Goal: Information Seeking & Learning: Find specific fact

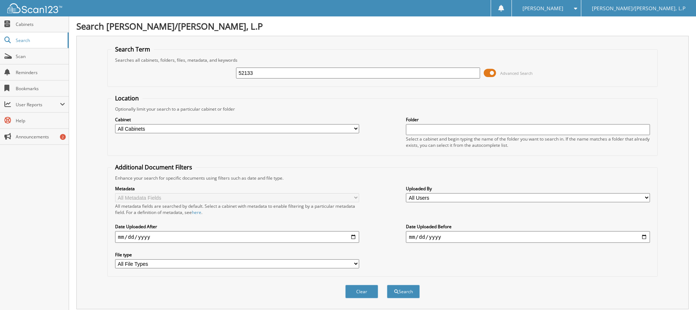
type input "52133"
click at [387, 285] on button "Search" at bounding box center [403, 292] width 33 height 14
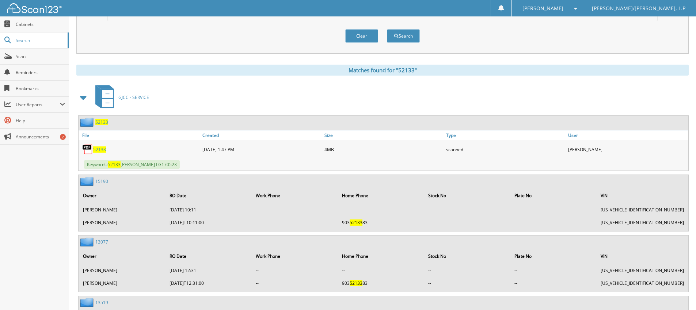
scroll to position [292, 0]
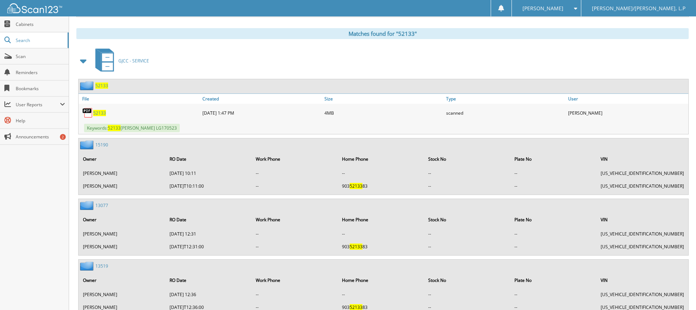
click at [104, 113] on span "52133" at bounding box center [99, 113] width 13 height 6
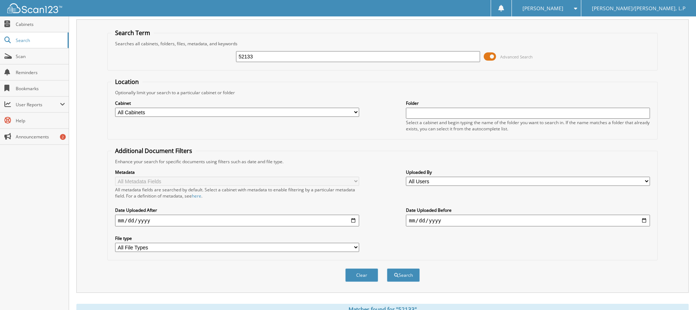
scroll to position [0, 0]
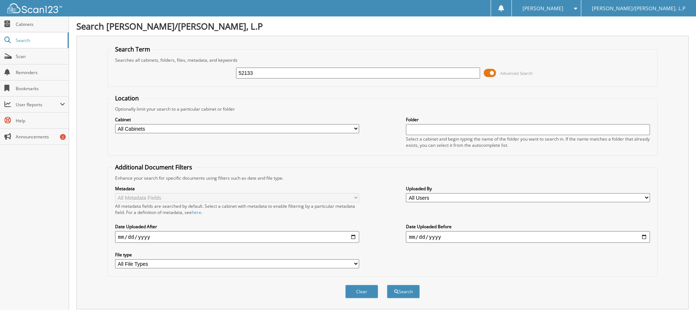
click at [277, 75] on input "52133" at bounding box center [358, 73] width 244 height 11
type input "51803"
click at [387, 285] on button "Search" at bounding box center [403, 292] width 33 height 14
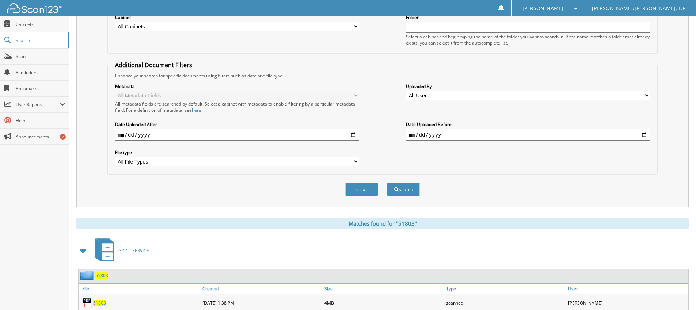
scroll to position [139, 0]
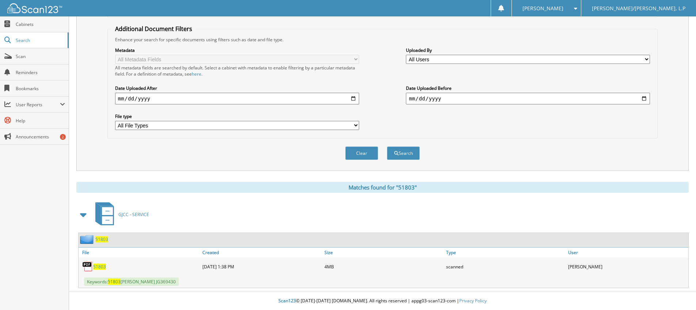
click at [100, 266] on span "51803" at bounding box center [99, 267] width 13 height 6
click at [97, 267] on span "51803" at bounding box center [99, 267] width 13 height 6
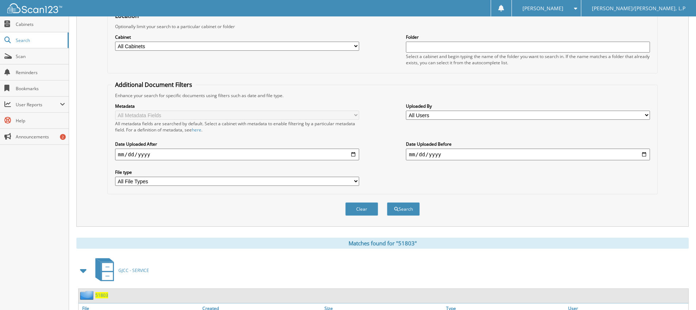
scroll to position [29, 0]
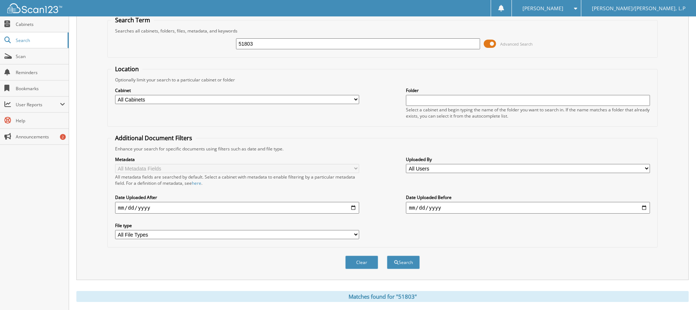
click at [296, 46] on input "51803" at bounding box center [358, 43] width 244 height 11
type input "51887"
click at [387, 256] on button "Search" at bounding box center [403, 263] width 33 height 14
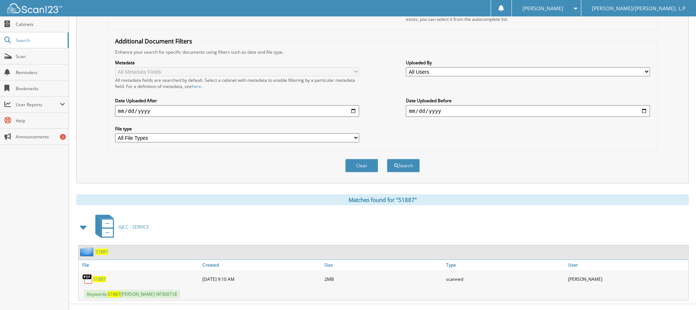
scroll to position [139, 0]
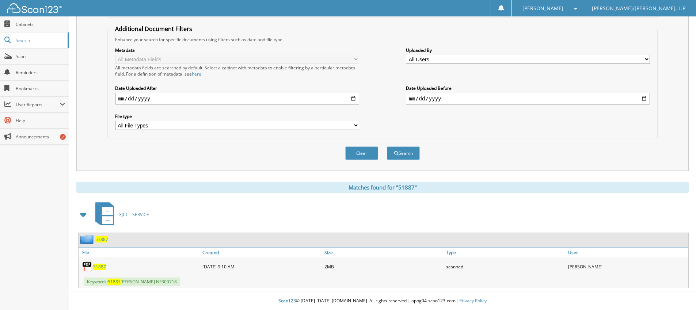
click at [99, 266] on span "51887" at bounding box center [99, 267] width 13 height 6
click at [103, 267] on span "51887" at bounding box center [99, 267] width 13 height 6
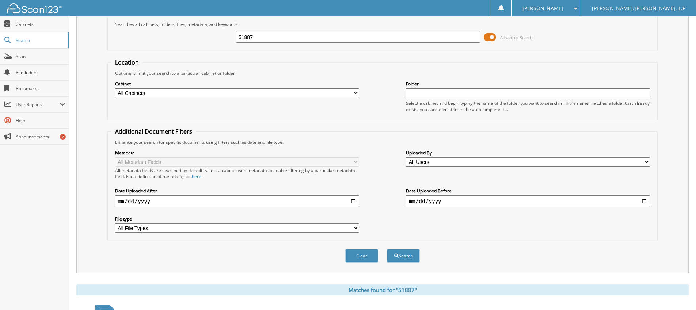
scroll to position [0, 0]
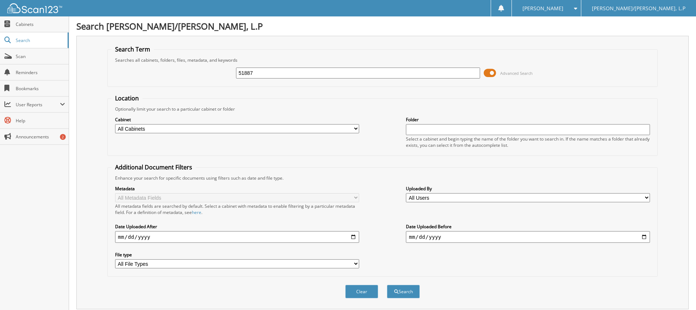
click at [302, 73] on input "51887" at bounding box center [358, 73] width 244 height 11
type input "[PHONE_NUMBER]"
click at [387, 285] on button "Search" at bounding box center [403, 292] width 33 height 14
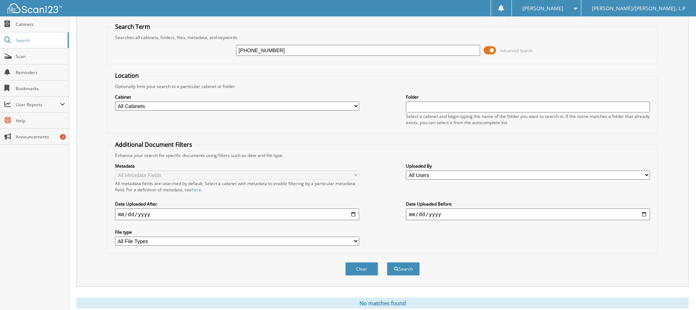
scroll to position [11, 0]
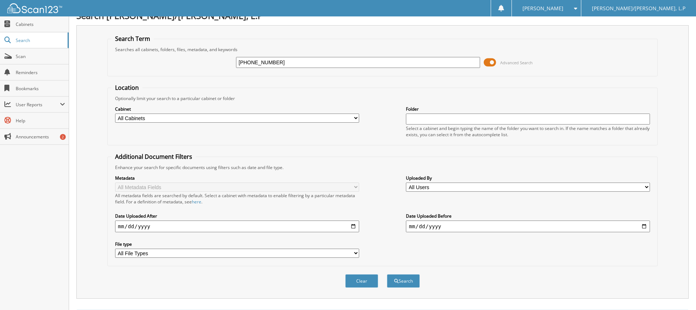
drag, startPoint x: 267, startPoint y: 65, endPoint x: 77, endPoint y: 72, distance: 189.7
click at [77, 72] on div "Search Term Searches all cabinets, folders, files, metadata, and keywords 25-23…" at bounding box center [382, 162] width 612 height 274
type input "SIMMONS."
click at [387, 274] on button "Search" at bounding box center [403, 281] width 33 height 14
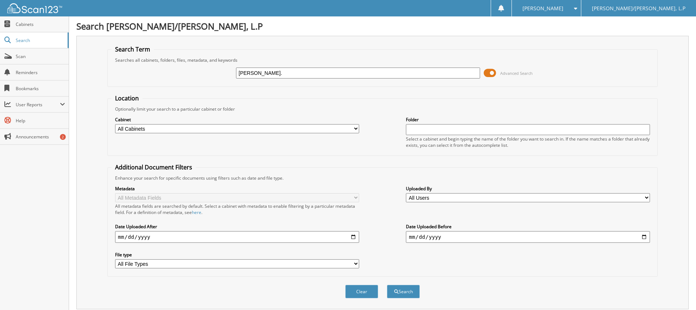
click at [294, 73] on input "[PERSON_NAME]." at bounding box center [358, 73] width 244 height 11
type input "[PERSON_NAME]"
click at [387, 285] on button "Search" at bounding box center [403, 292] width 33 height 14
type input "JIMMY SIMMONS"
click at [387, 285] on button "Search" at bounding box center [403, 292] width 33 height 14
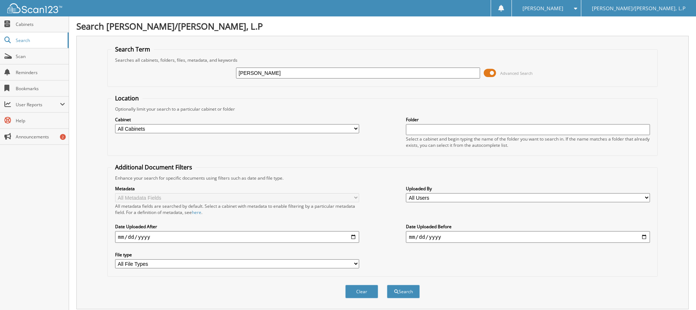
drag, startPoint x: 313, startPoint y: 76, endPoint x: 186, endPoint y: 76, distance: 126.4
click at [205, 76] on div "[PERSON_NAME] Advanced Search" at bounding box center [382, 73] width 542 height 20
type input "52607"
click at [387, 285] on button "Search" at bounding box center [403, 292] width 33 height 14
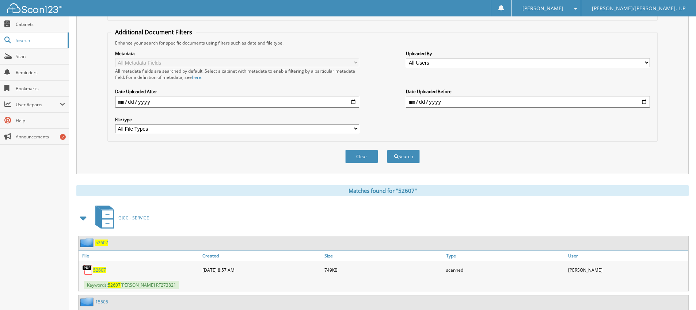
scroll to position [183, 0]
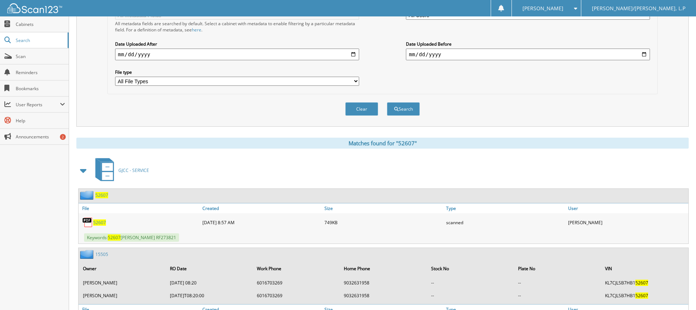
click at [100, 223] on span "52607" at bounding box center [99, 223] width 13 height 6
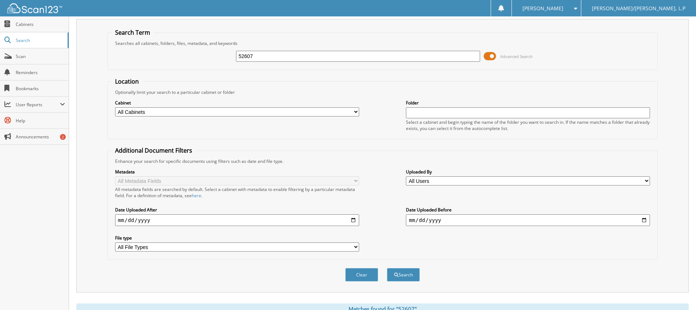
scroll to position [0, 0]
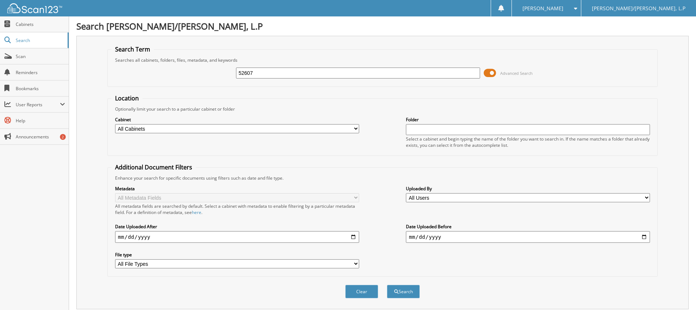
click at [256, 76] on input "52607" at bounding box center [358, 73] width 244 height 11
